Goal: Task Accomplishment & Management: Use online tool/utility

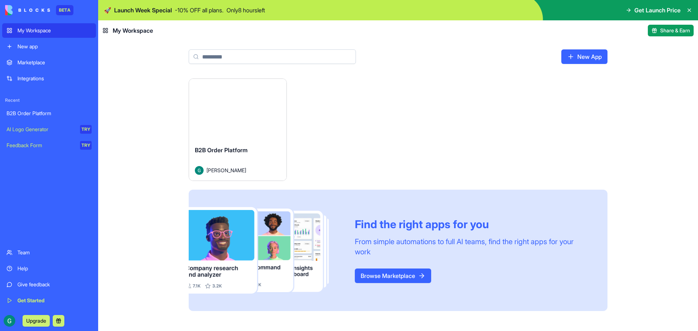
click at [235, 113] on button "Launch" at bounding box center [238, 109] width 55 height 15
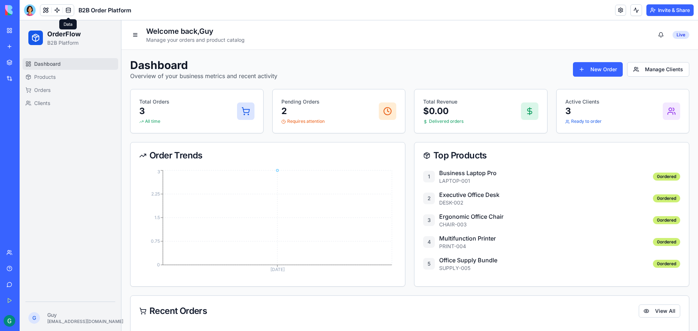
click at [69, 9] on link at bounding box center [68, 10] width 11 height 11
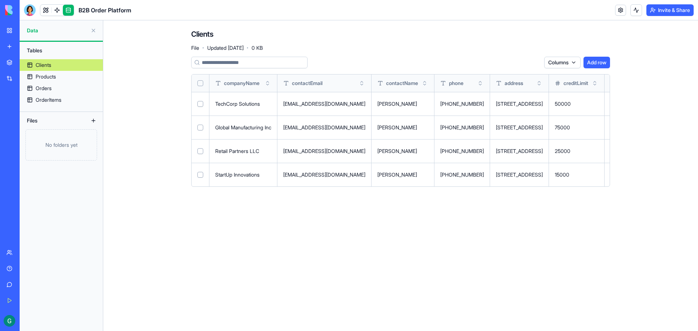
drag, startPoint x: 53, startPoint y: 64, endPoint x: 117, endPoint y: 60, distance: 64.1
click at [117, 60] on main "Clients File · Updated [DATE] · 0 KB Columns Add row companyName contactEmail c…" at bounding box center [400, 175] width 595 height 311
click at [27, 64] on div "Marketplace" at bounding box center [21, 62] width 9 height 7
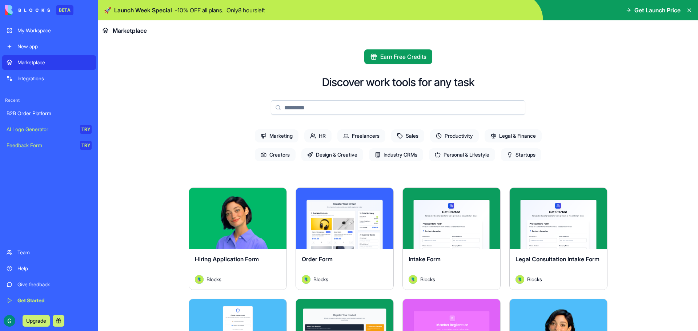
scroll to position [109, 0]
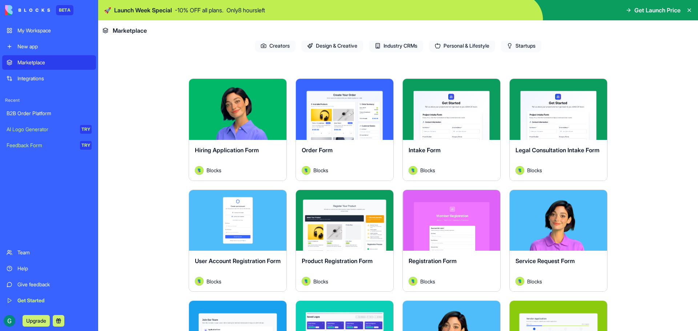
click at [33, 108] on link "B2B Order Platform" at bounding box center [49, 113] width 94 height 15
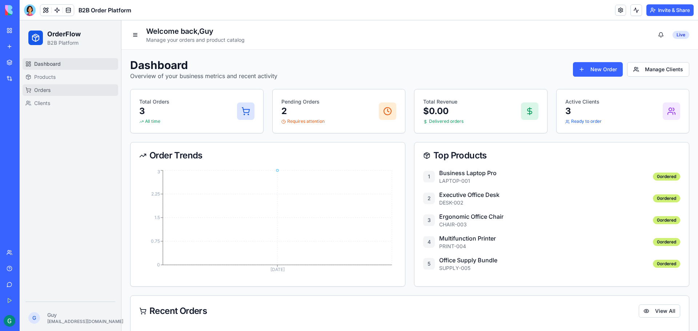
click at [36, 88] on span "Orders" at bounding box center [42, 90] width 16 height 7
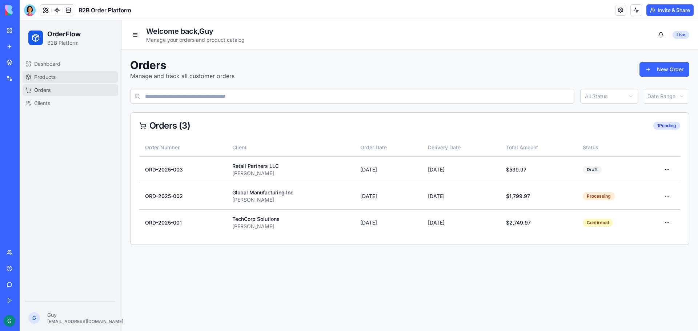
click at [41, 77] on span "Products" at bounding box center [44, 76] width 21 height 7
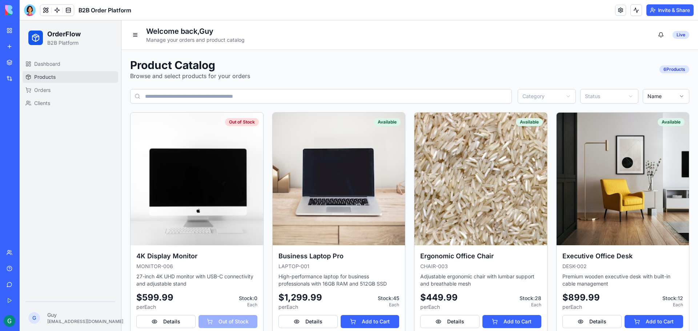
click at [97, 77] on link "Products" at bounding box center [71, 77] width 96 height 12
click at [135, 33] on button at bounding box center [135, 35] width 10 height 10
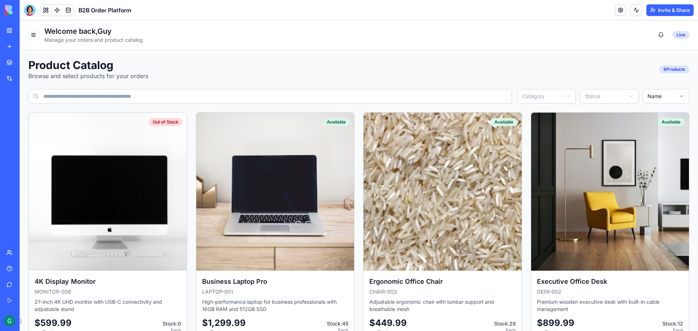
click at [35, 33] on button at bounding box center [33, 35] width 10 height 10
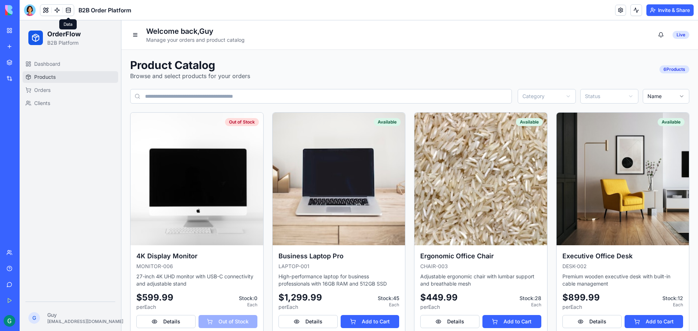
click at [68, 11] on link at bounding box center [68, 10] width 11 height 11
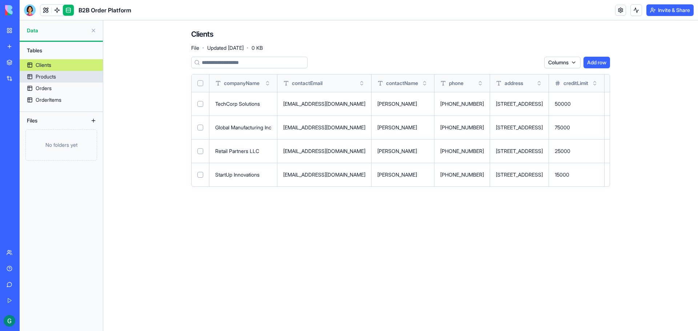
click at [44, 76] on div "Products" at bounding box center [46, 76] width 20 height 7
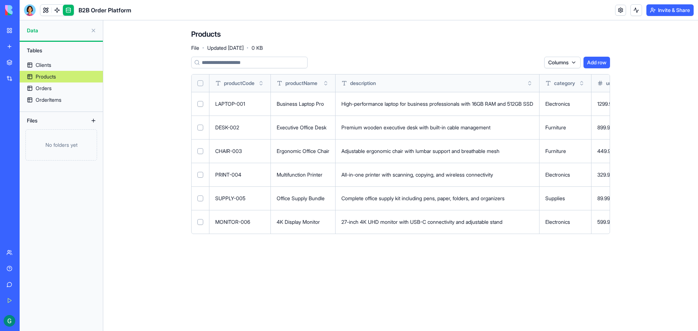
click at [199, 103] on button "Select row" at bounding box center [201, 104] width 6 height 6
click at [200, 103] on button "Select row" at bounding box center [201, 104] width 6 height 6
click at [78, 73] on link "Products" at bounding box center [61, 77] width 83 height 12
drag, startPoint x: 608, startPoint y: 214, endPoint x: 621, endPoint y: 212, distance: 12.9
click at [622, 213] on div "Products File · Updated [DATE] · 0 KB Columns Add row productCode productName d…" at bounding box center [401, 134] width 466 height 228
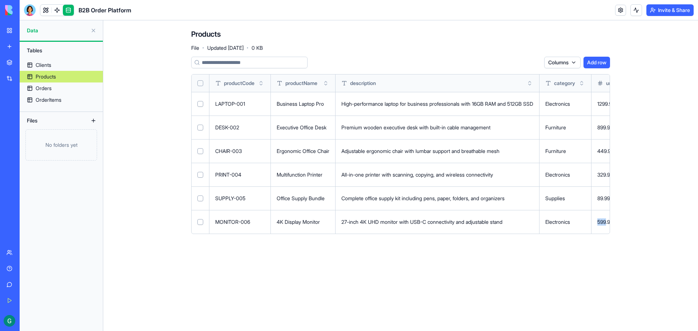
click at [596, 64] on button "Add row" at bounding box center [597, 63] width 27 height 12
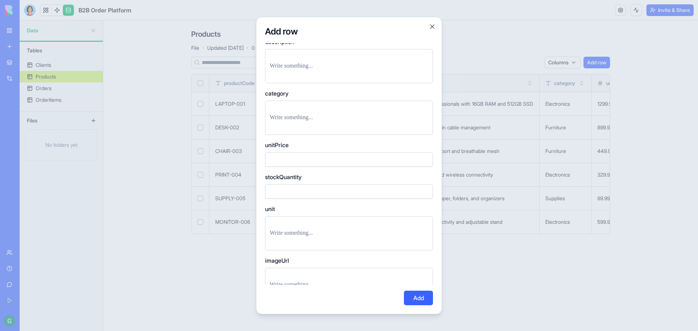
scroll to position [158, 0]
click at [435, 26] on button "Close" at bounding box center [432, 26] width 7 height 7
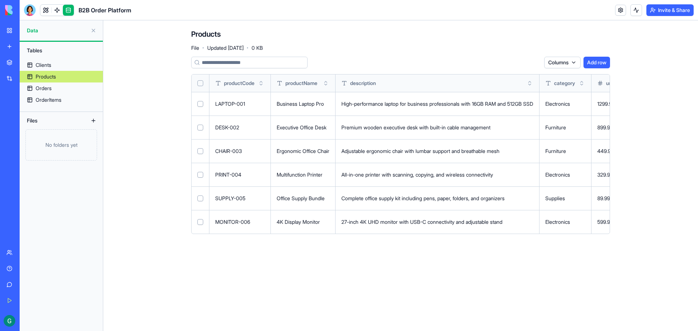
click at [502, 48] on div "Products File · Updated [DATE] · 0 KB" at bounding box center [400, 40] width 419 height 22
click at [284, 293] on main "Products File · Updated [DATE] · 0 KB Columns Add row productCode productName d…" at bounding box center [400, 175] width 595 height 311
click at [0, 0] on button at bounding box center [0, 0] width 0 height 0
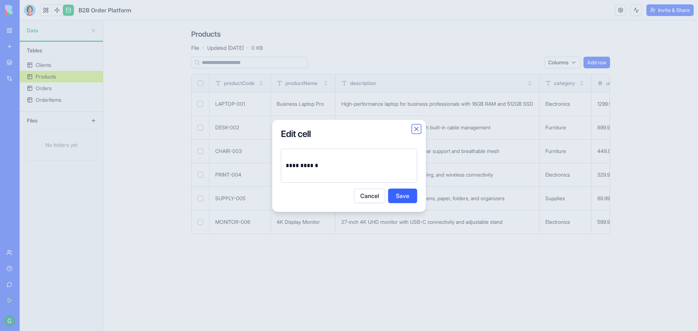
click at [419, 127] on button "Close" at bounding box center [416, 128] width 7 height 7
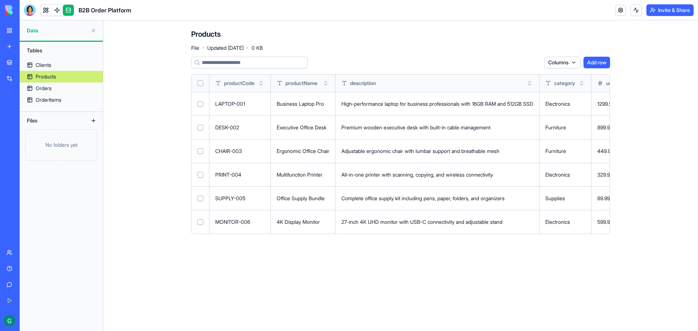
click at [12, 30] on link "My Workspace" at bounding box center [16, 30] width 29 height 15
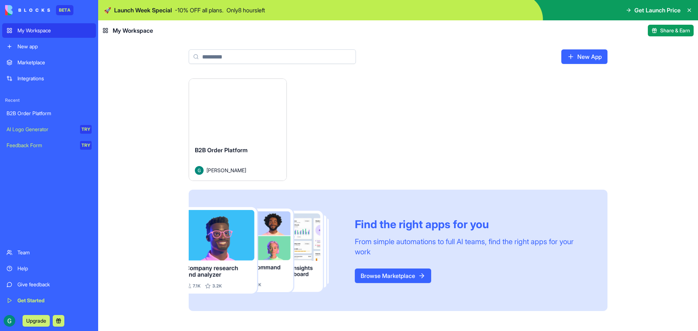
click at [657, 9] on span "Get Launch Price" at bounding box center [658, 10] width 46 height 9
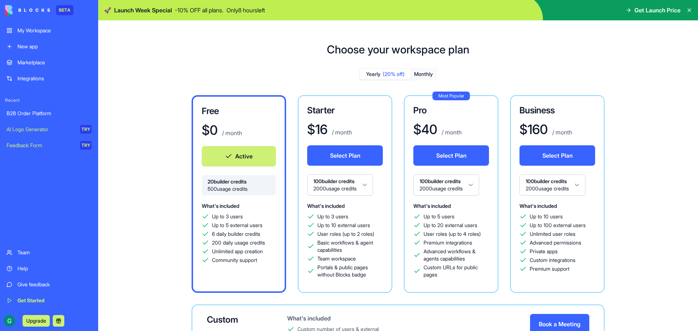
click at [31, 117] on div "B2B Order Platform" at bounding box center [49, 113] width 85 height 7
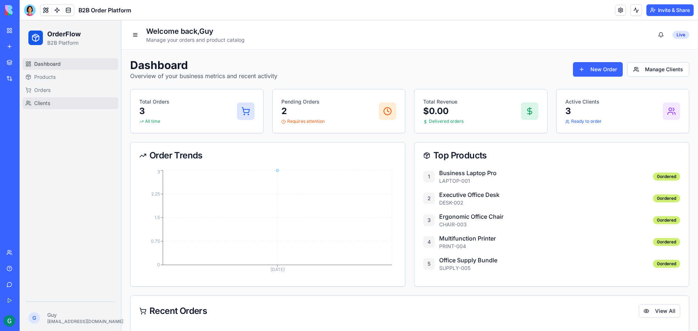
click at [44, 104] on span "Clients" at bounding box center [42, 103] width 16 height 7
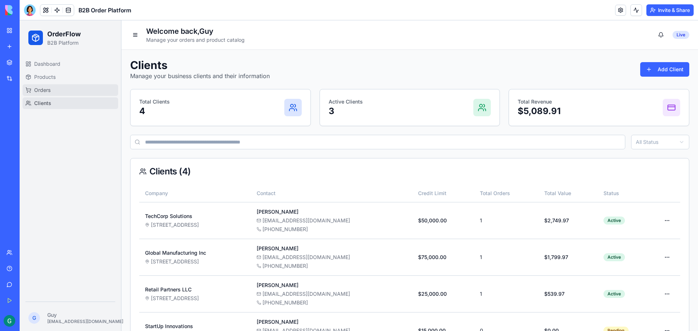
click at [40, 88] on span "Orders" at bounding box center [42, 90] width 16 height 7
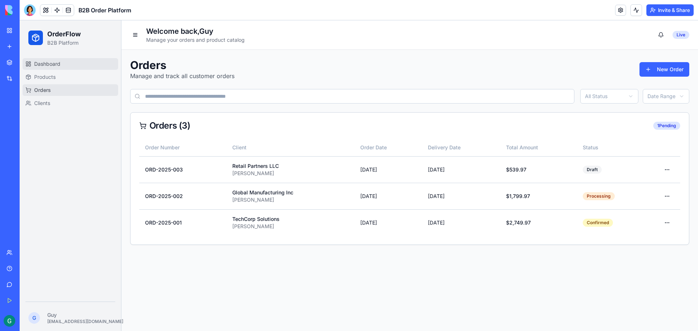
click at [44, 63] on span "Dashboard" at bounding box center [47, 63] width 26 height 7
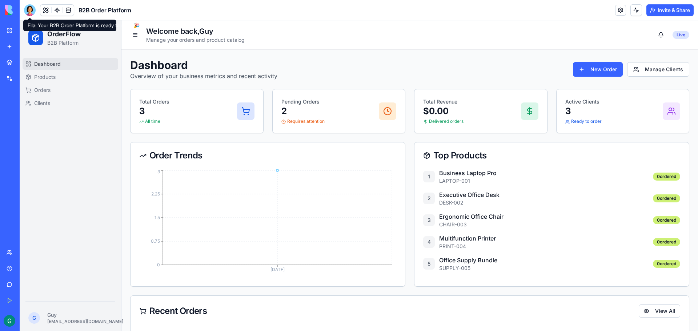
click at [31, 8] on div at bounding box center [30, 10] width 12 height 12
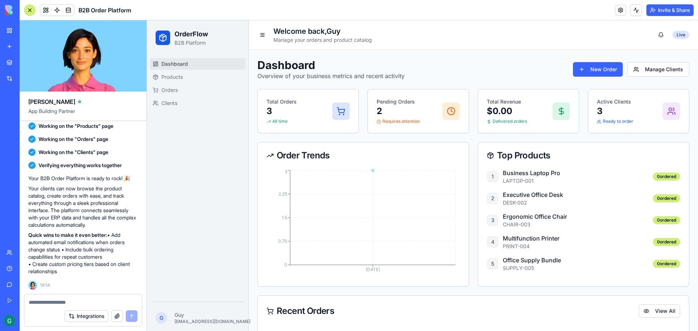
click at [93, 300] on textarea at bounding box center [83, 302] width 109 height 7
type textarea "*"
type textarea "**********"
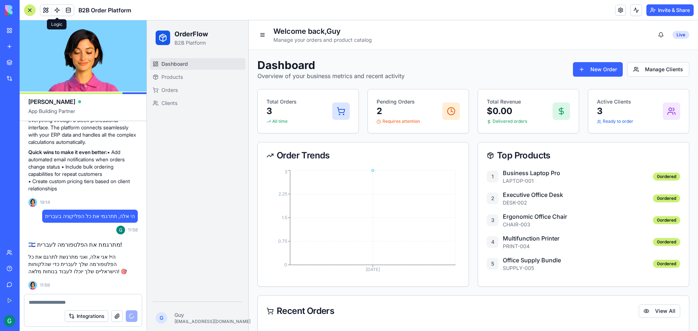
scroll to position [342, 0]
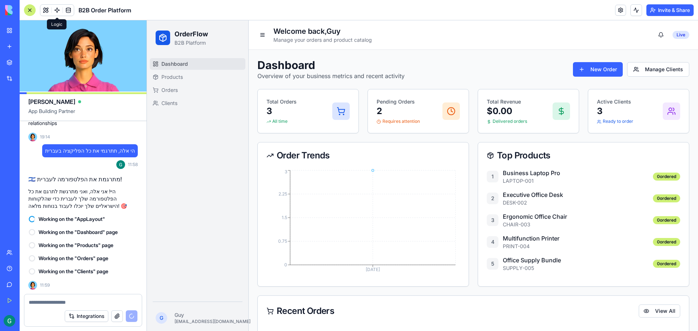
click at [56, 11] on link at bounding box center [57, 10] width 11 height 11
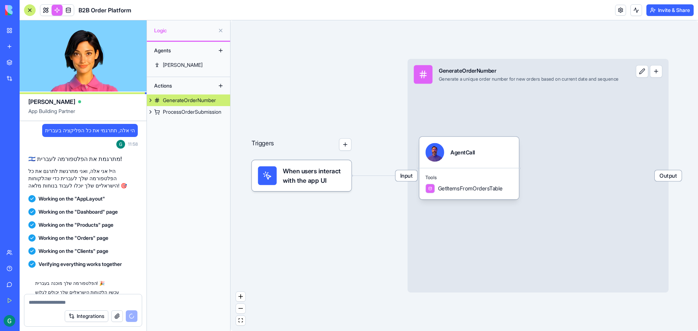
scroll to position [457, 0]
